Goal: Entertainment & Leisure: Consume media (video, audio)

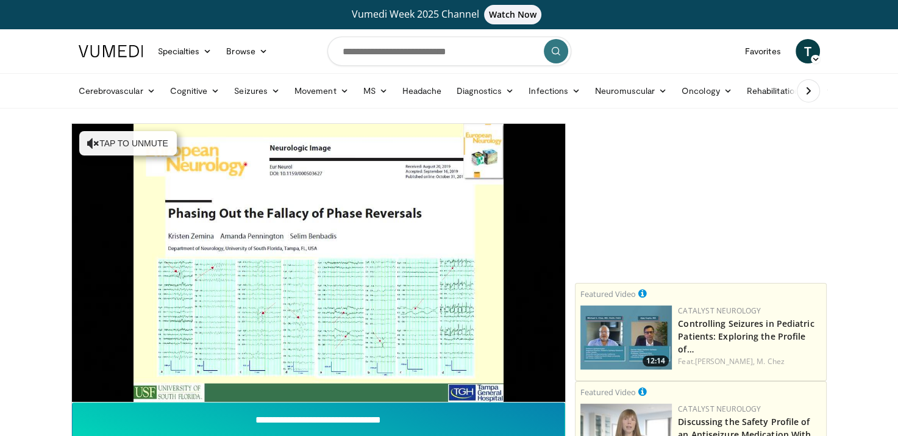
scroll to position [61, 0]
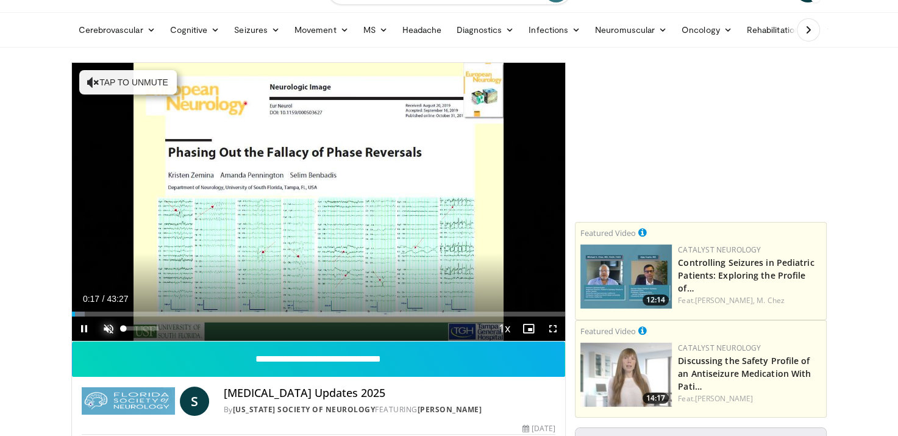
click at [112, 324] on span "Video Player" at bounding box center [108, 329] width 24 height 24
click at [239, 329] on div "Current Time 0:49 / Duration 43:27 Pause Skip Backward Skip Forward Mute 91% Lo…" at bounding box center [319, 329] width 494 height 24
click at [551, 329] on span "Video Player" at bounding box center [553, 329] width 24 height 24
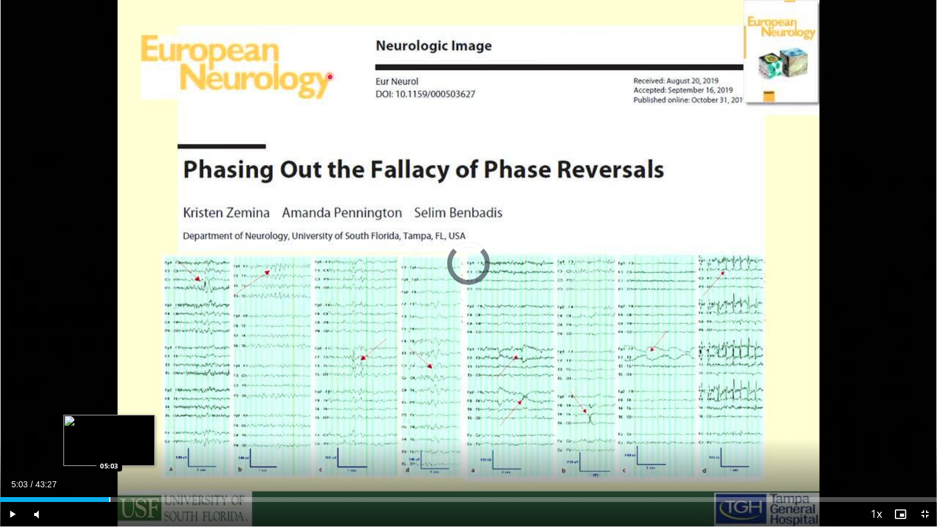
click at [109, 436] on div "Progress Bar" at bounding box center [109, 499] width 1 height 5
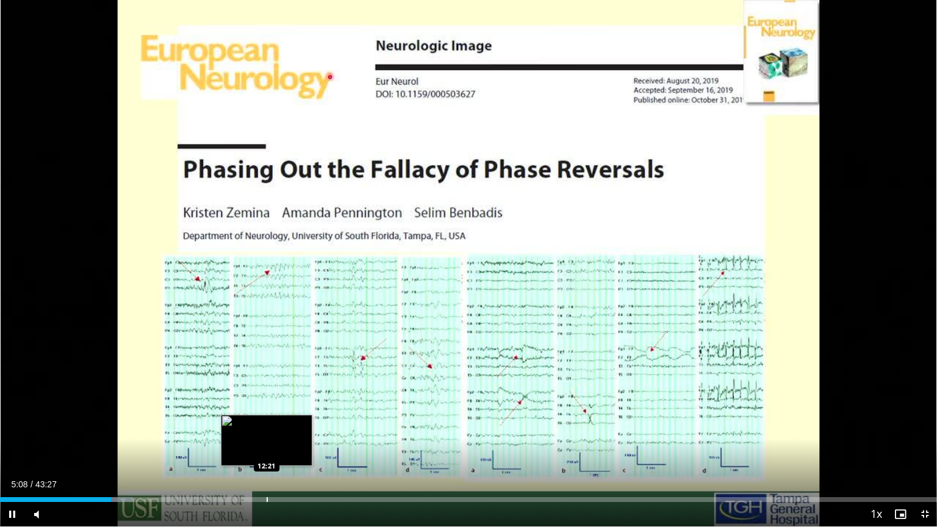
click at [266, 436] on div "Loaded : 14.19% 05:08 12:21" at bounding box center [468, 496] width 937 height 12
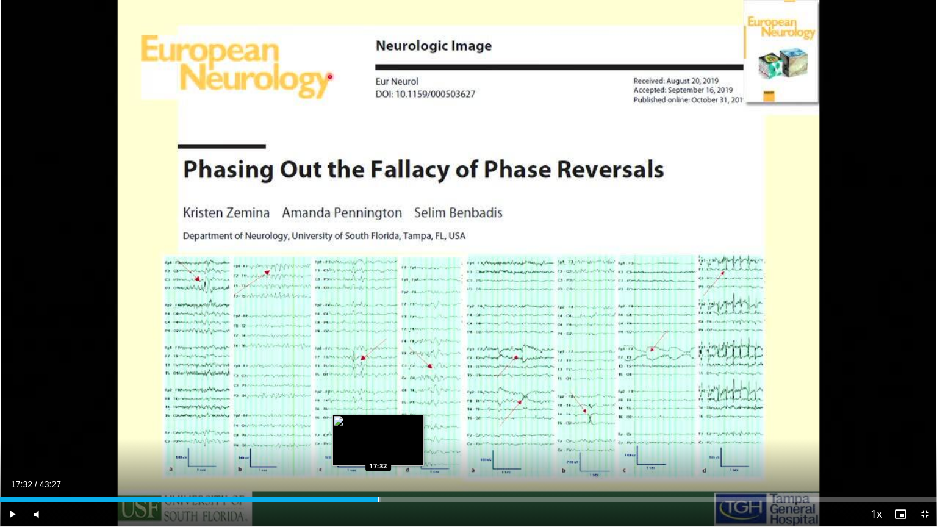
click at [378, 436] on div "Loaded : 40.66% 17:32 17:32" at bounding box center [468, 496] width 937 height 12
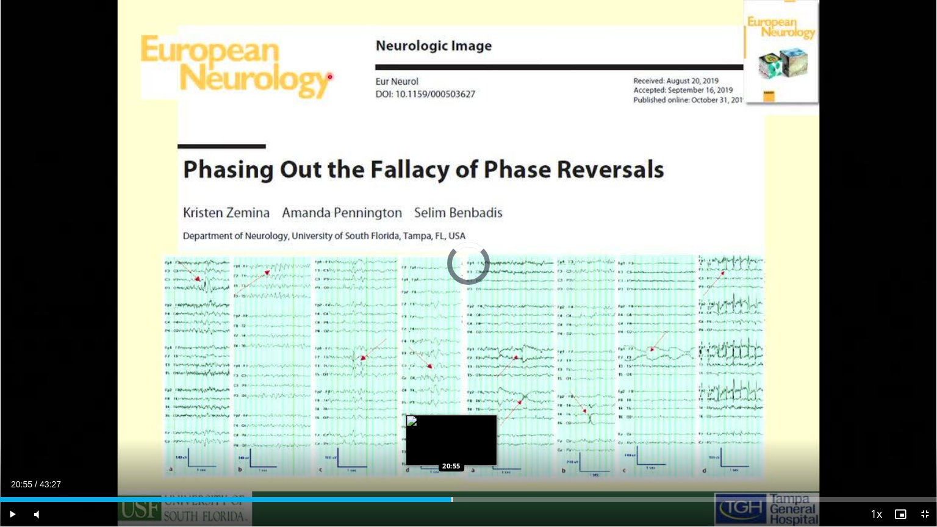
click at [451, 436] on div "Progress Bar" at bounding box center [451, 499] width 1 height 5
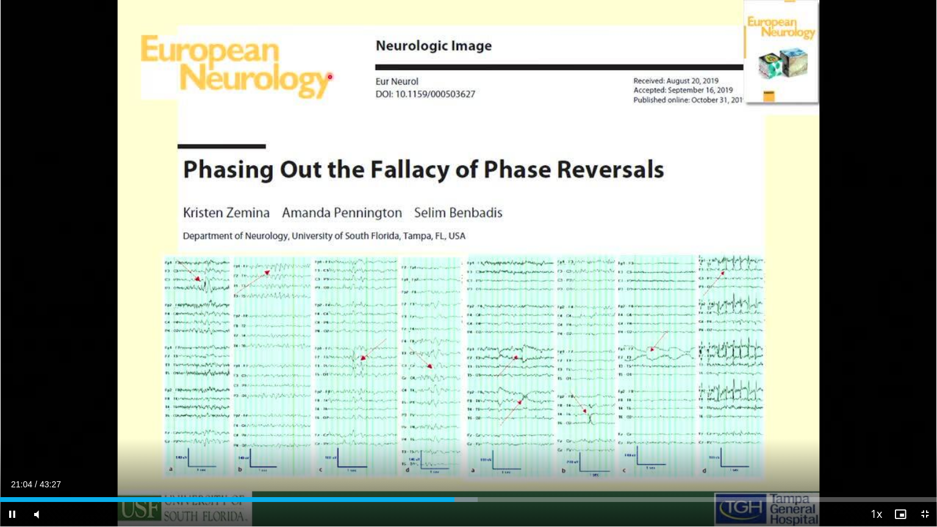
click at [425, 436] on video-js "**********" at bounding box center [468, 263] width 937 height 527
click at [401, 436] on div "Current Time 21:06 / Duration 43:27 Pause Skip Backward Skip Forward Mute 91% L…" at bounding box center [468, 514] width 937 height 24
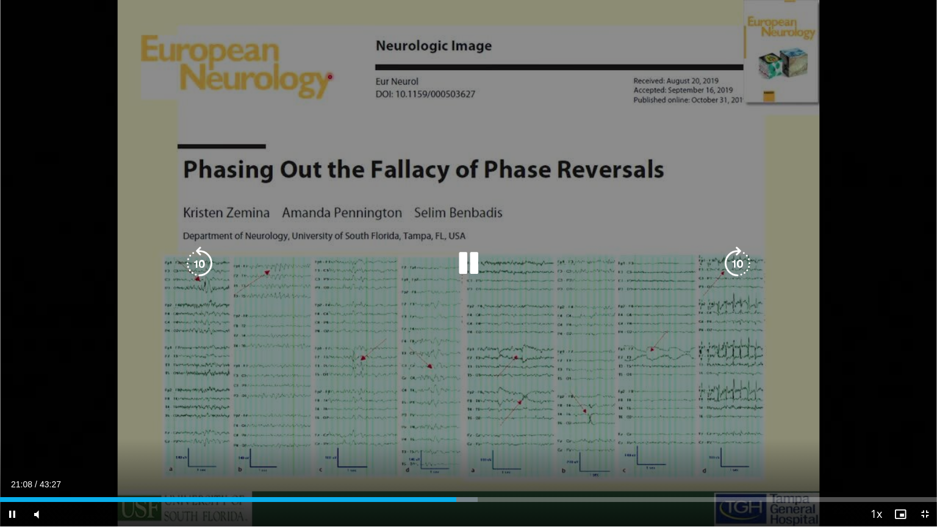
click at [364, 436] on div "Current Time 21:08 / Duration 43:27 Pause Skip Backward Skip Forward Mute 91% L…" at bounding box center [468, 514] width 937 height 24
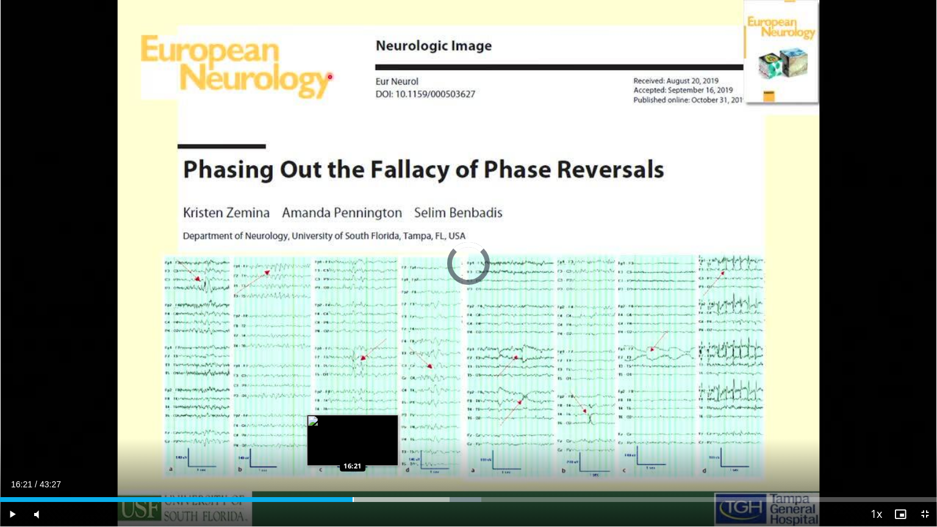
click at [353, 436] on div "Progress Bar" at bounding box center [353, 499] width 1 height 5
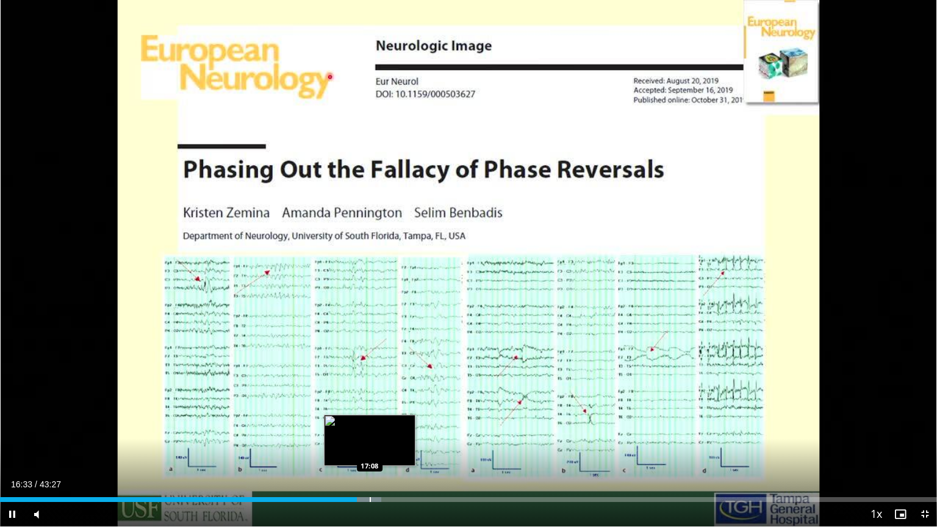
click at [370, 436] on div "Progress Bar" at bounding box center [370, 499] width 1 height 5
click at [381, 436] on div "Progress Bar" at bounding box center [380, 499] width 1 height 5
click at [389, 436] on div "Progress Bar" at bounding box center [389, 499] width 1 height 5
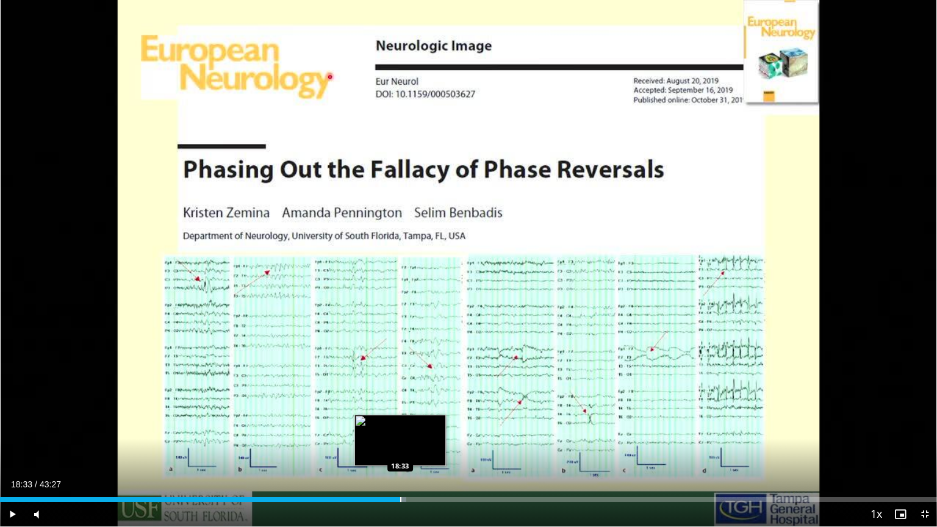
click at [400, 436] on div "Progress Bar" at bounding box center [400, 499] width 1 height 5
click at [410, 436] on div "Progress Bar" at bounding box center [410, 499] width 1 height 5
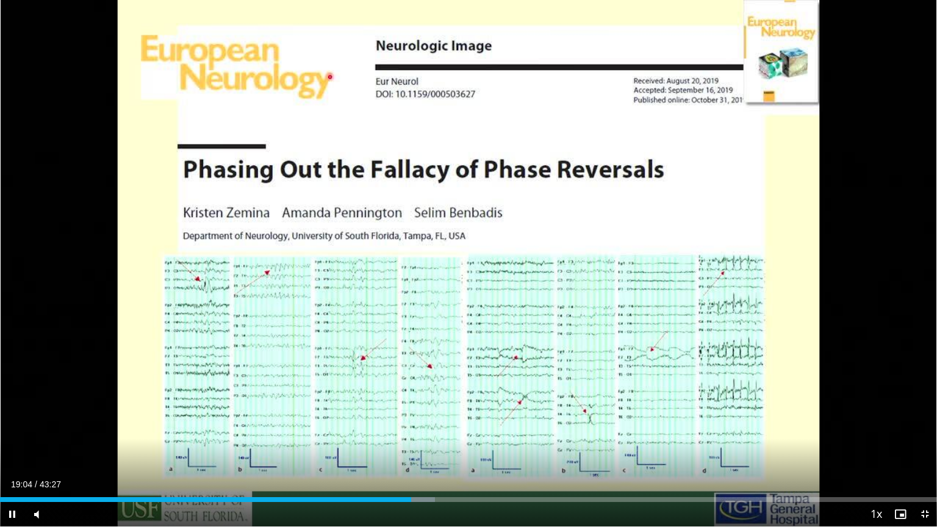
click at [428, 436] on div "Current Time 19:04 / Duration 43:27 Pause Skip Backward Skip Forward Mute 0% Lo…" at bounding box center [468, 514] width 937 height 24
click at [441, 436] on div "Progress Bar" at bounding box center [440, 499] width 1 height 5
drag, startPoint x: 476, startPoint y: 498, endPoint x: 468, endPoint y: 504, distance: 9.9
click at [468, 436] on div "Current Time 21:45 / Duration 43:27 Play Skip Backward Skip Forward Mute 0% Loa…" at bounding box center [468, 514] width 937 height 24
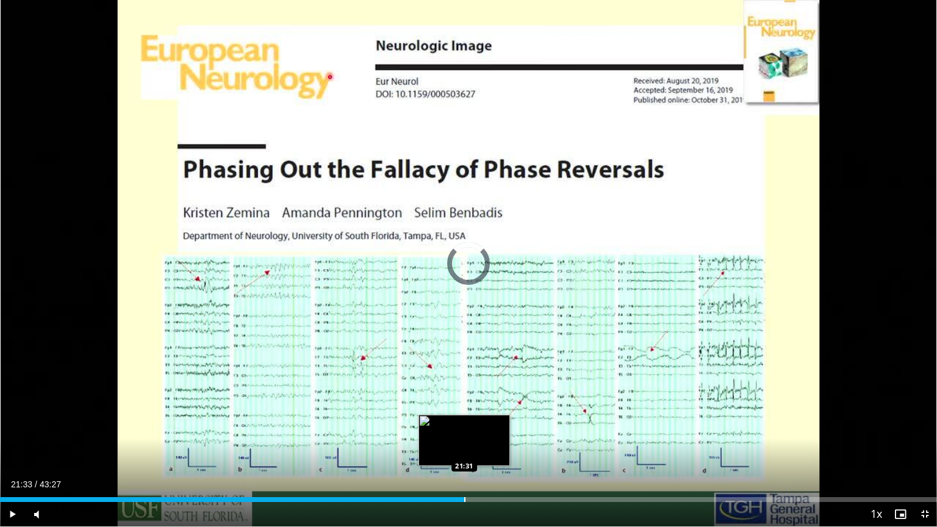
click at [464, 436] on div "Progress Bar" at bounding box center [464, 499] width 1 height 5
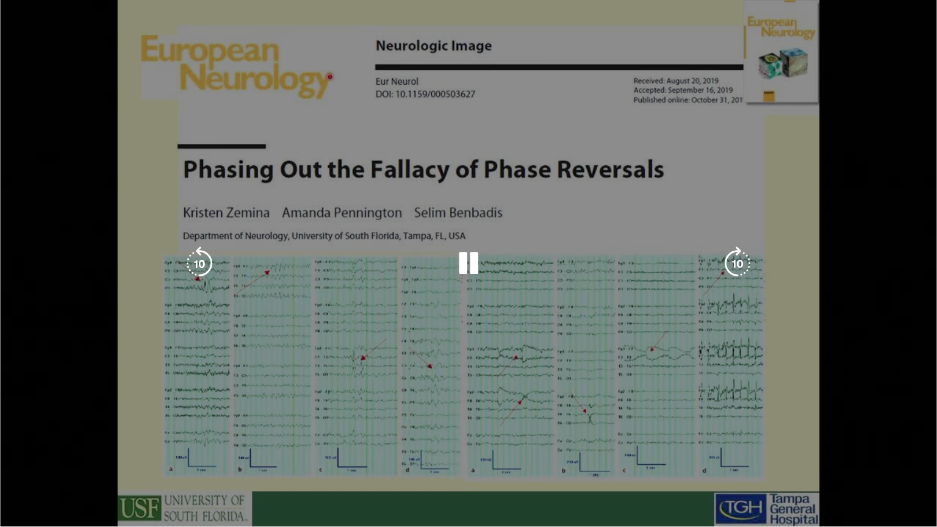
click at [442, 436] on video-js "**********" at bounding box center [468, 263] width 937 height 527
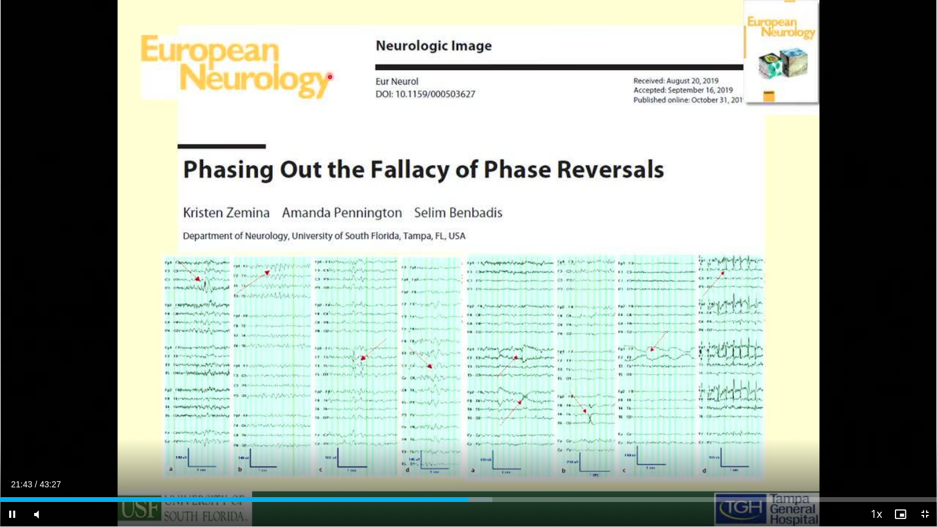
click at [398, 436] on div "Current Time 21:43 / Duration 43:27 Pause Skip Backward Skip Forward Mute 0% Lo…" at bounding box center [468, 514] width 937 height 24
click at [431, 436] on div "Current Time 19:58 / Duration 43:27 Play Skip Backward Skip Forward Mute 0% Loa…" at bounding box center [468, 514] width 937 height 24
click at [12, 436] on span "Video Player" at bounding box center [12, 514] width 24 height 24
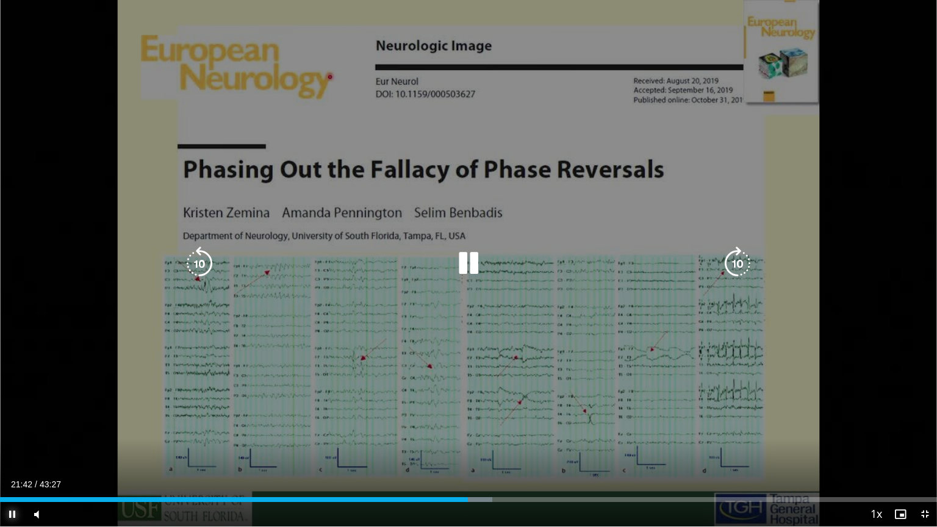
click at [8, 436] on span "Video Player" at bounding box center [12, 514] width 24 height 24
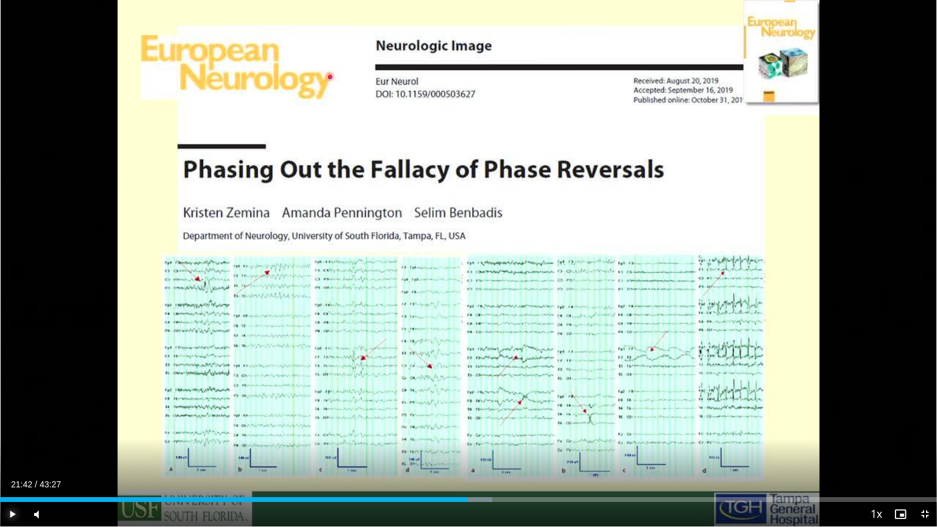
click at [10, 436] on span "Video Player" at bounding box center [12, 514] width 24 height 24
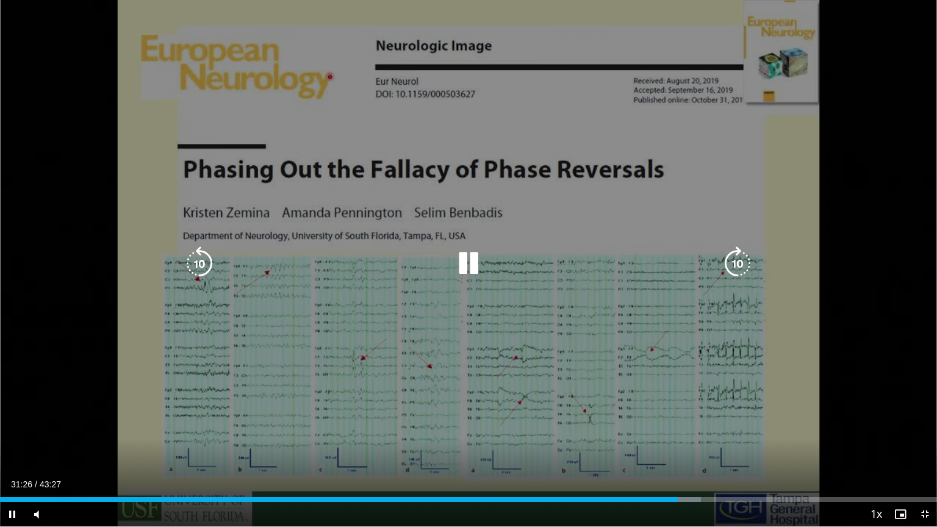
click at [195, 256] on icon "Video Player" at bounding box center [199, 263] width 34 height 34
click at [196, 264] on icon "Video Player" at bounding box center [199, 263] width 34 height 34
click at [467, 263] on icon "Video Player" at bounding box center [468, 263] width 34 height 34
drag, startPoint x: 936, startPoint y: 0, endPoint x: 932, endPoint y: 12, distance: 12.4
click at [898, 5] on div "20 seconds Tap to unmute" at bounding box center [468, 263] width 937 height 526
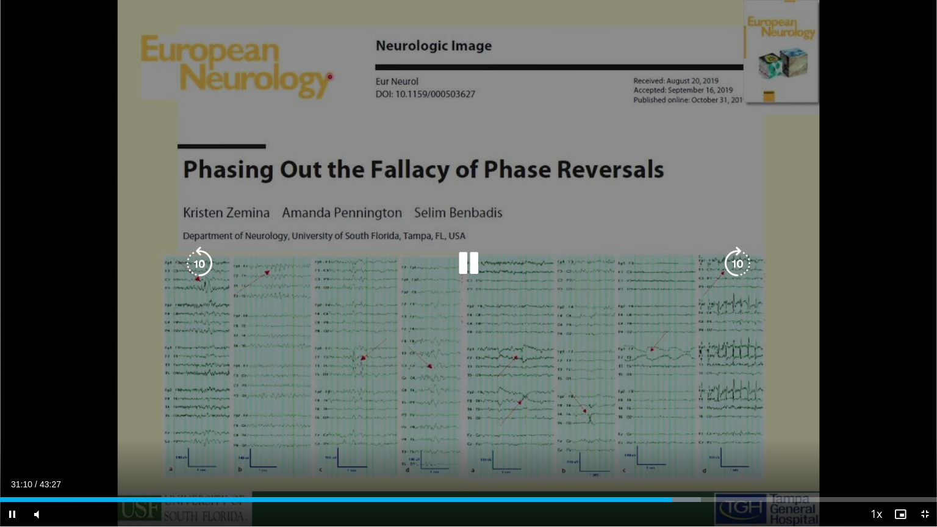
click at [867, 220] on div "20 seconds Tap to unmute" at bounding box center [468, 263] width 937 height 526
click at [40, 51] on div "20 seconds Tap to unmute" at bounding box center [468, 263] width 937 height 526
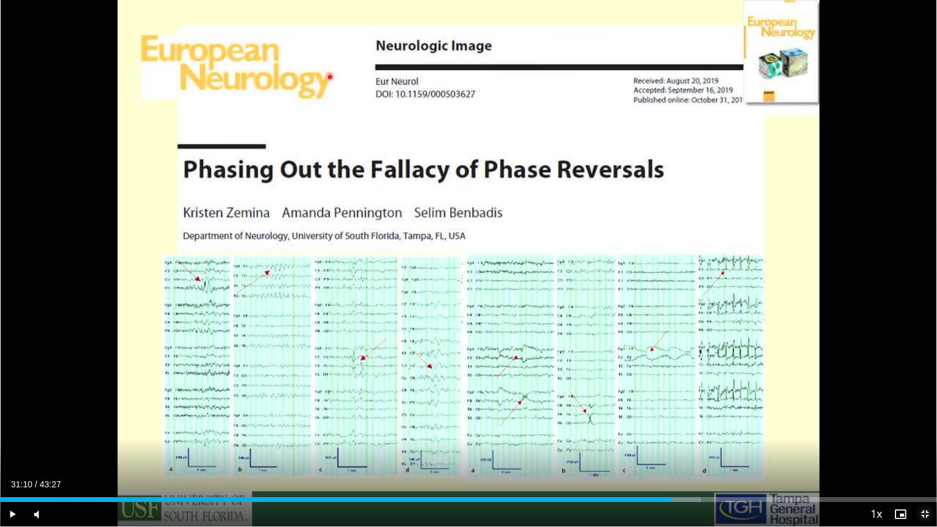
click at [898, 436] on span "Video Player" at bounding box center [924, 514] width 24 height 24
